Goal: Task Accomplishment & Management: Manage account settings

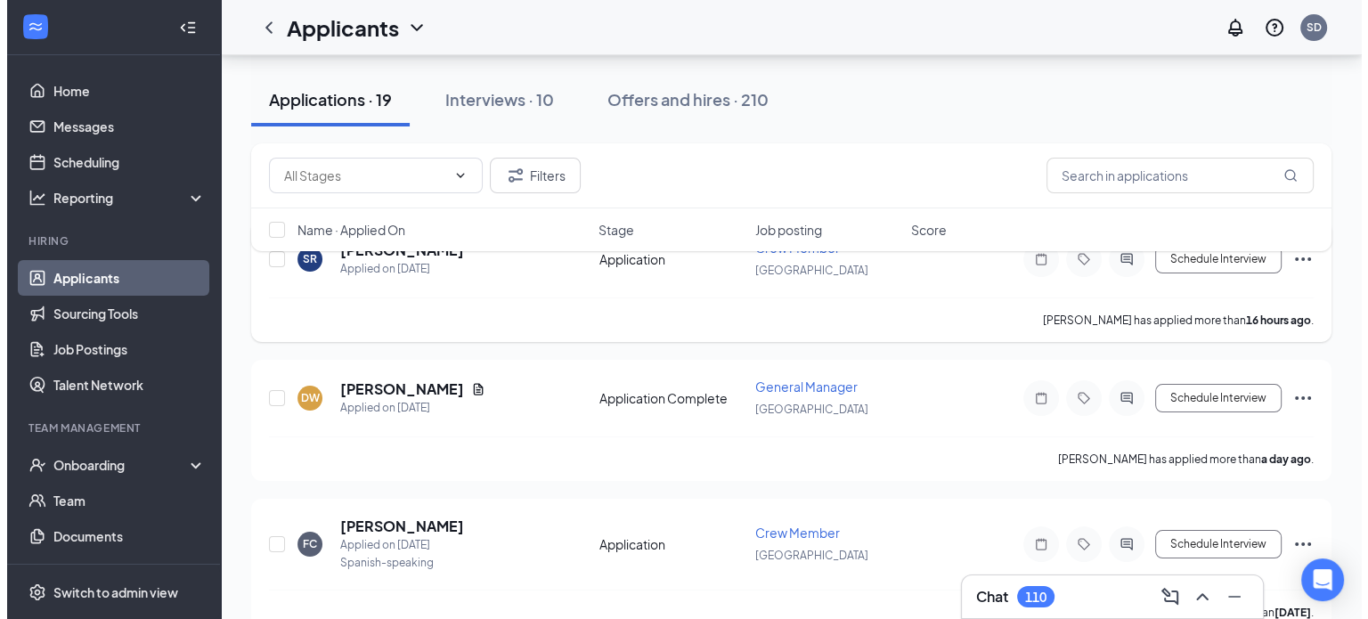
scroll to position [228, 0]
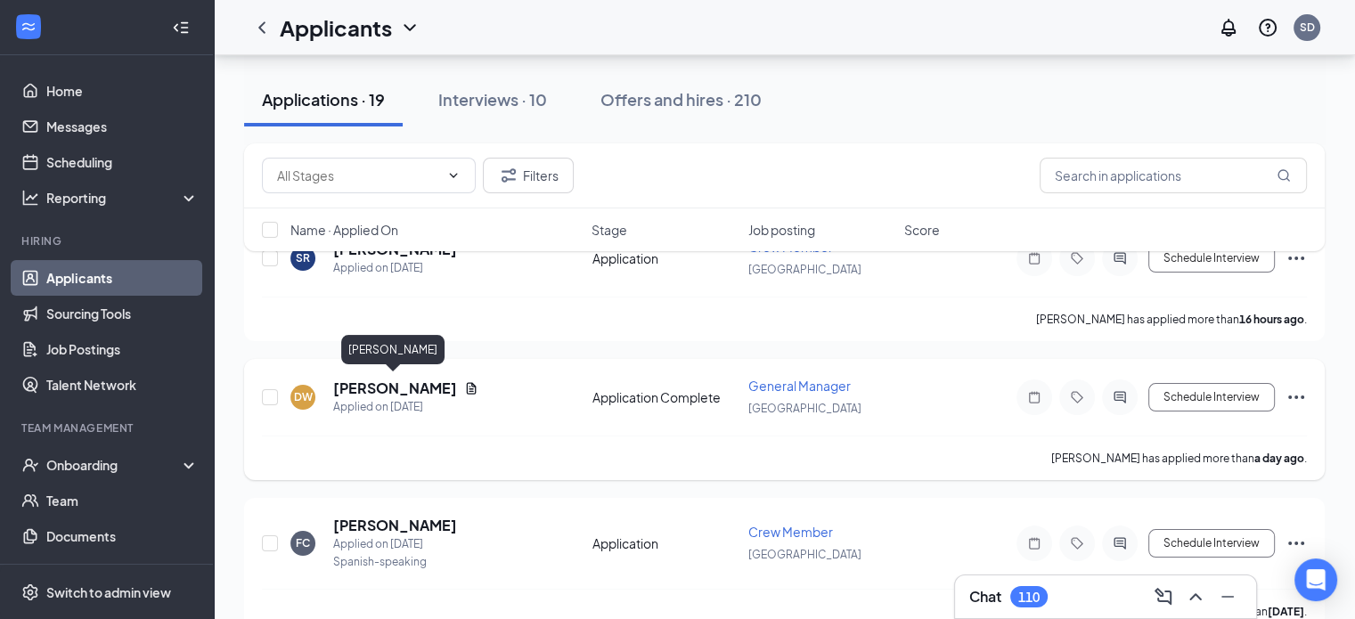
click at [417, 392] on h5 "[PERSON_NAME]" at bounding box center [395, 389] width 124 height 20
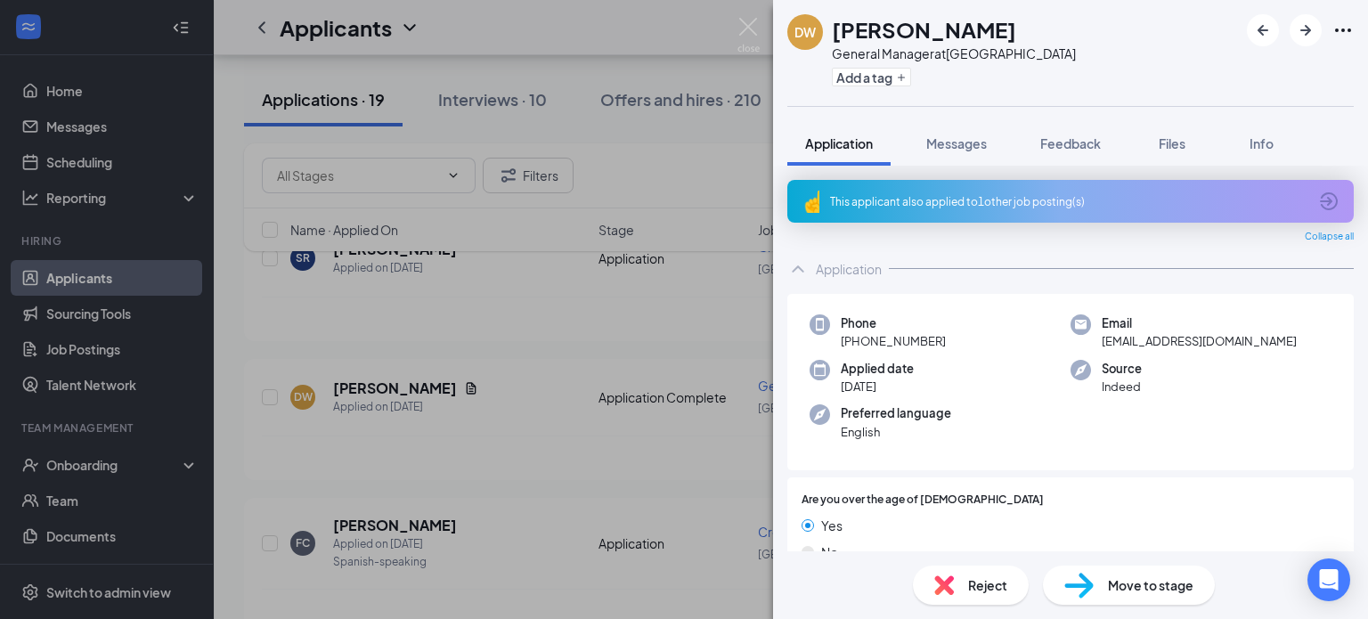
click at [1165, 198] on div "This applicant also applied to 1 other job posting(s)" at bounding box center [1068, 201] width 477 height 15
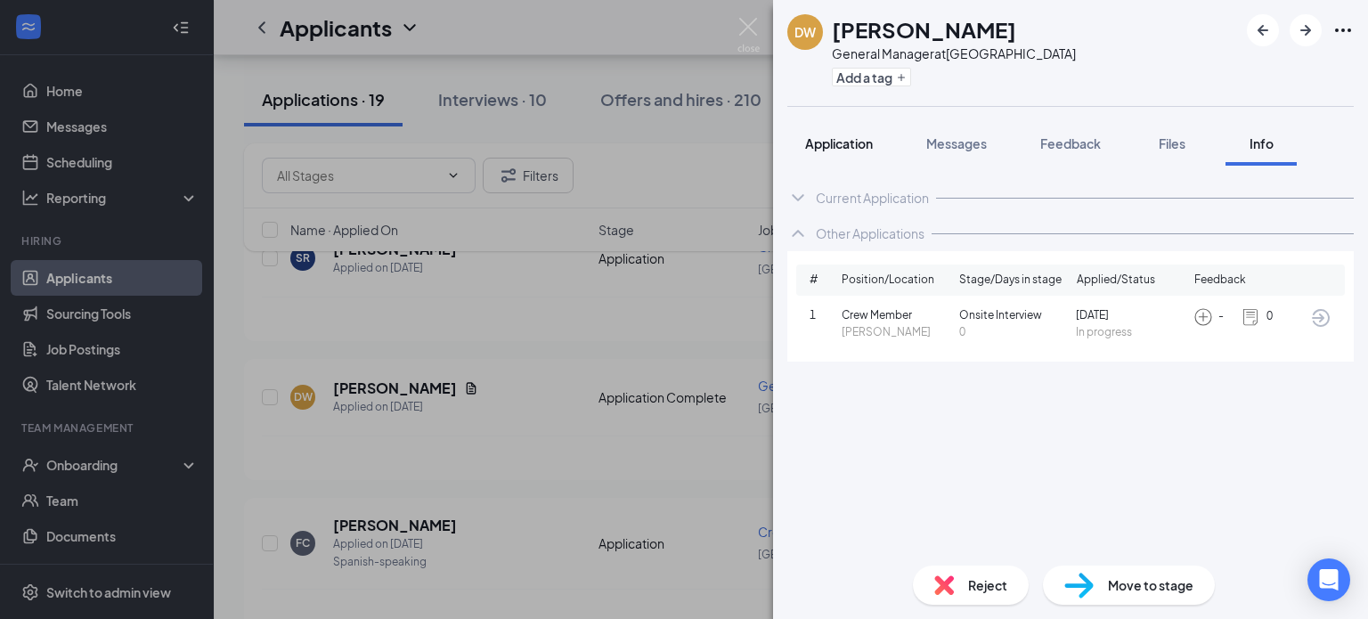
click at [851, 145] on span "Application" at bounding box center [839, 143] width 68 height 16
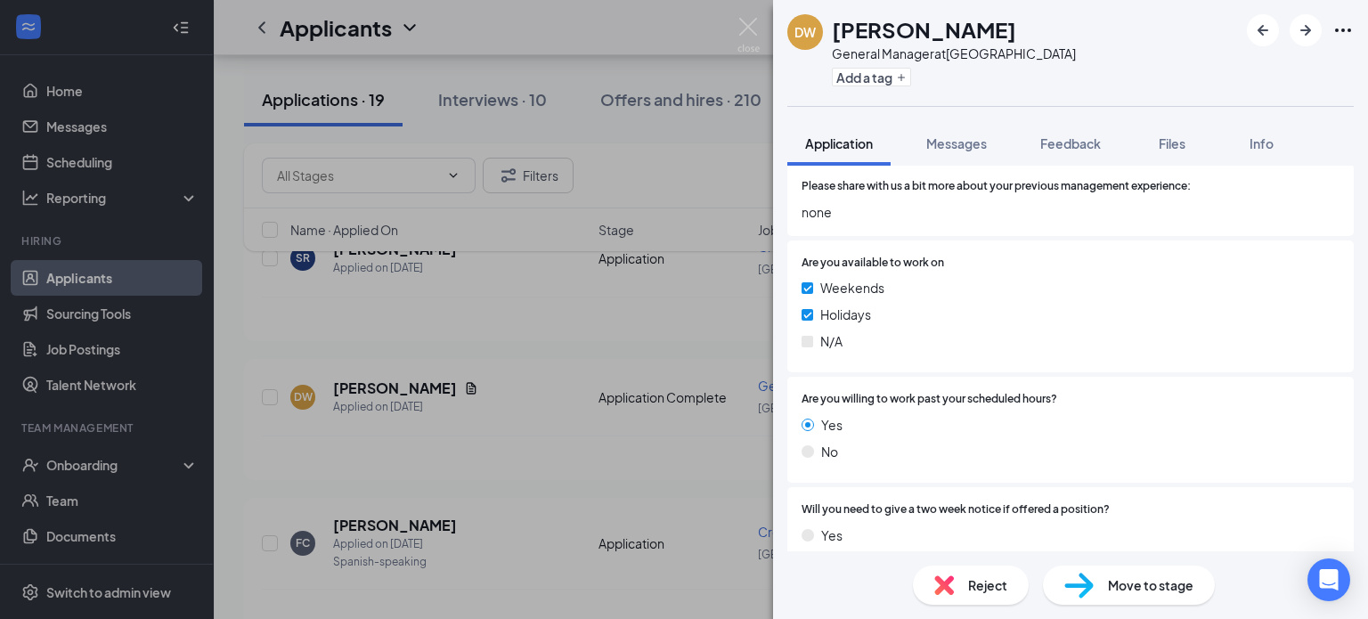
click at [982, 465] on div "Yes No" at bounding box center [1071, 441] width 538 height 53
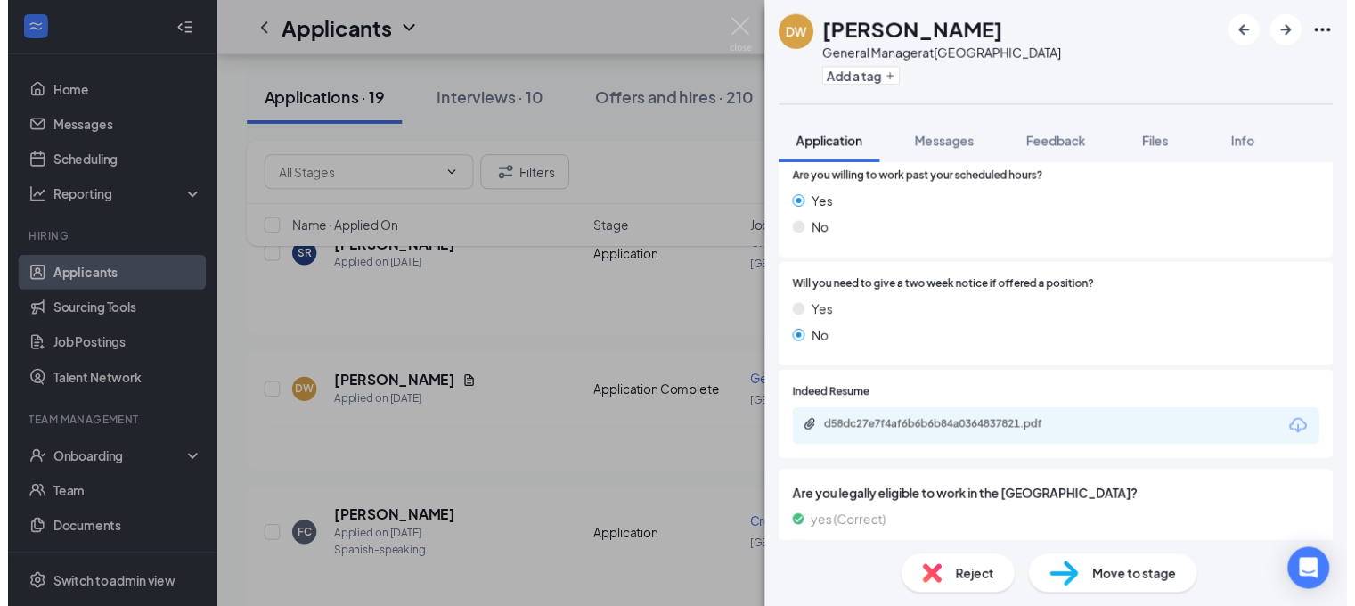
scroll to position [811, 0]
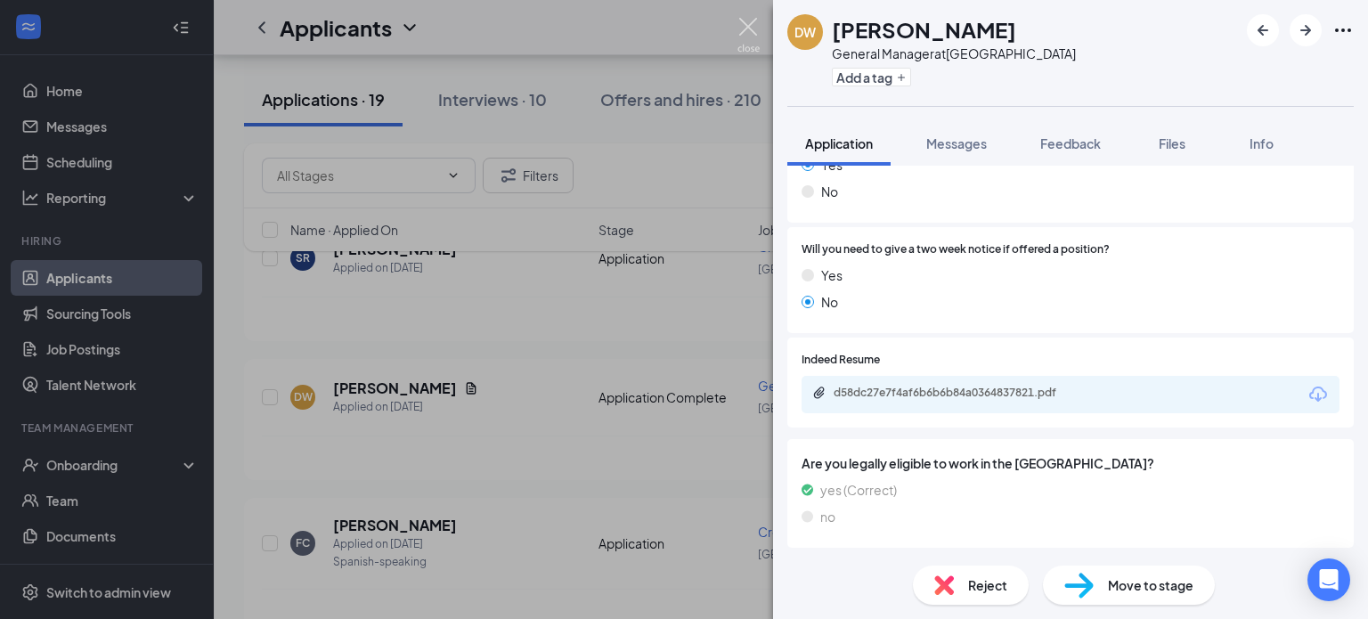
click at [755, 26] on img at bounding box center [749, 35] width 22 height 35
